Goal: Transaction & Acquisition: Purchase product/service

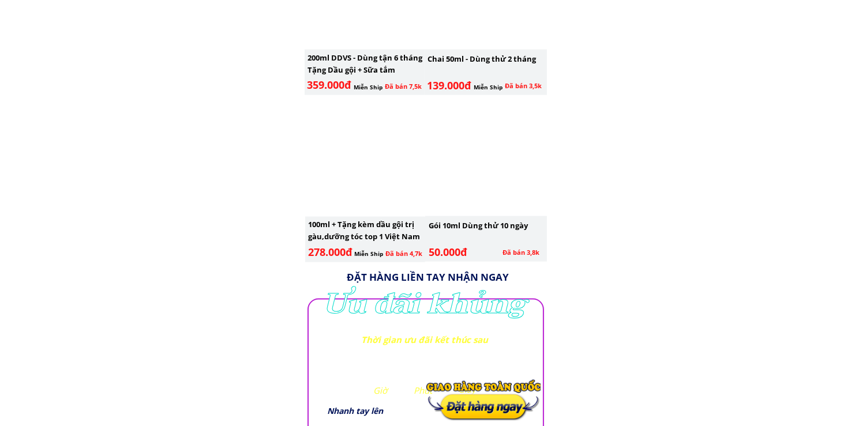
scroll to position [1616, 0]
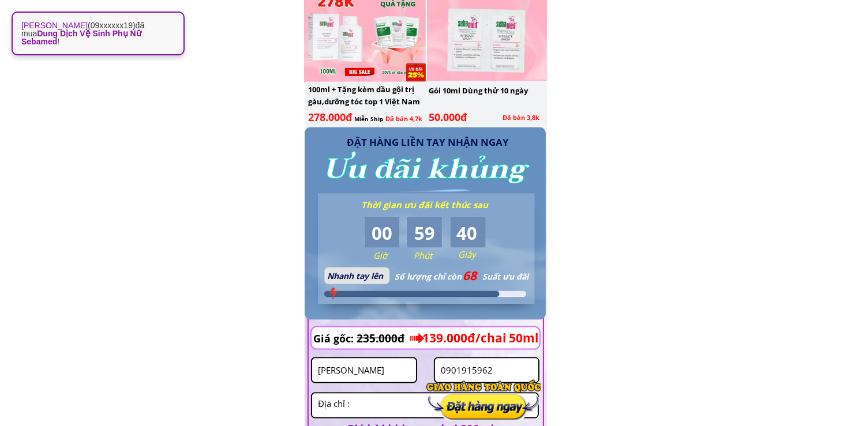
click at [394, 375] on input "[PERSON_NAME]" at bounding box center [364, 371] width 98 height 24
click at [392, 375] on input "[PERSON_NAME]" at bounding box center [364, 371] width 98 height 24
paste input "Diệu thanh"
type input "Diệu thanh"
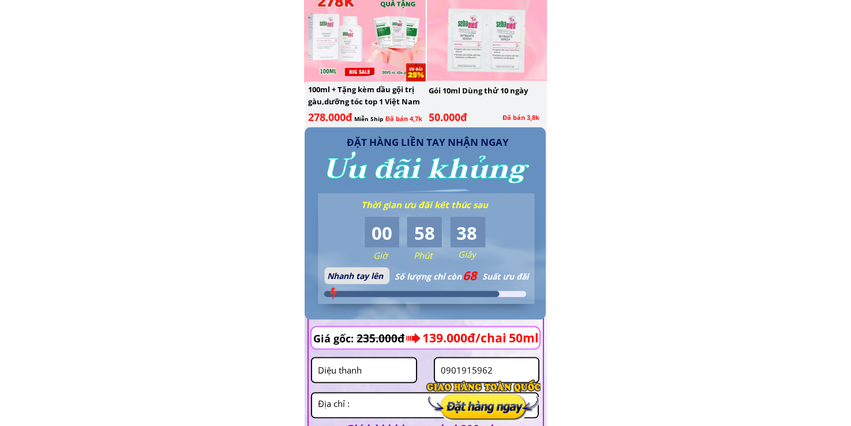
scroll to position [1750, 0]
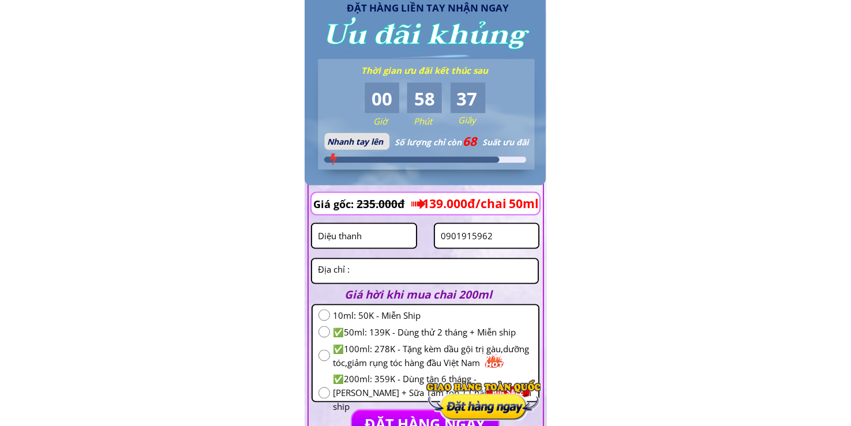
click at [510, 238] on input "0901915962" at bounding box center [487, 236] width 98 height 24
click at [510, 237] on input "0901915962" at bounding box center [487, 236] width 98 height 24
paste input "349867367"
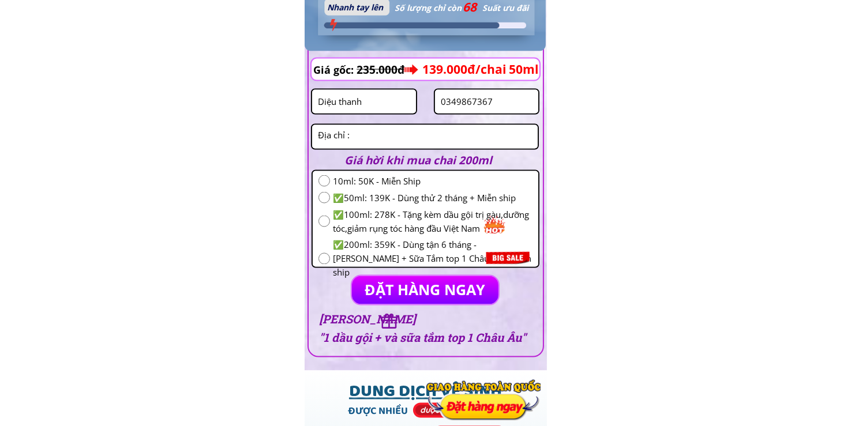
type input "0349867367"
click at [326, 226] on input "radio" at bounding box center [325, 222] width 12 height 12
radio input "true"
click at [423, 140] on textarea at bounding box center [425, 137] width 220 height 24
paste textarea "Thôn an hải đông xả núi thành thành phố đà nẳng mới"
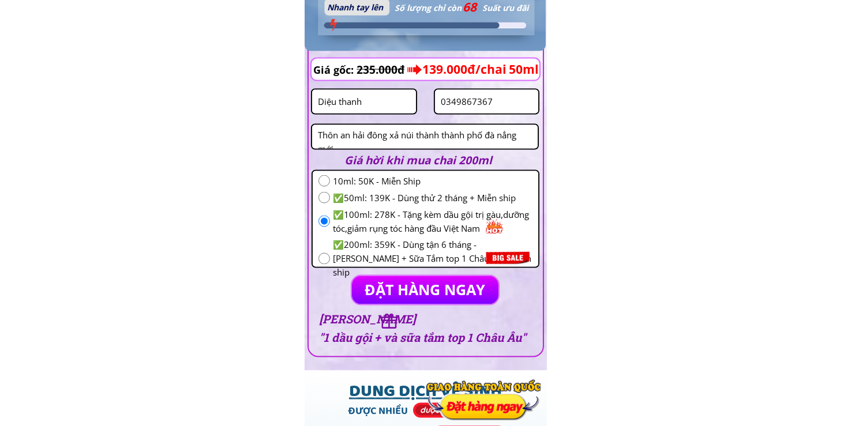
scroll to position [5, 0]
type textarea "Thôn an hải đông xả núi thành thành phố đà nẳng mới"
click at [410, 283] on p "ĐẶT HÀNG NGAY" at bounding box center [425, 290] width 157 height 30
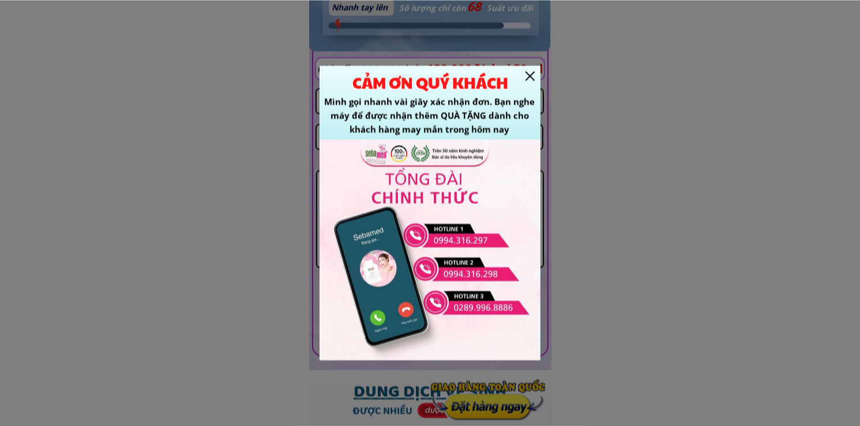
scroll to position [0, 0]
